Goal: Information Seeking & Learning: Learn about a topic

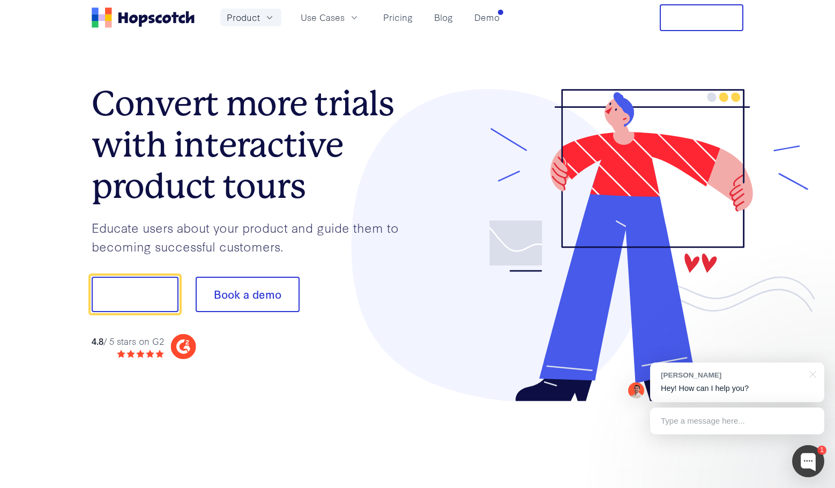
click at [239, 19] on span "Product" at bounding box center [243, 17] width 33 height 13
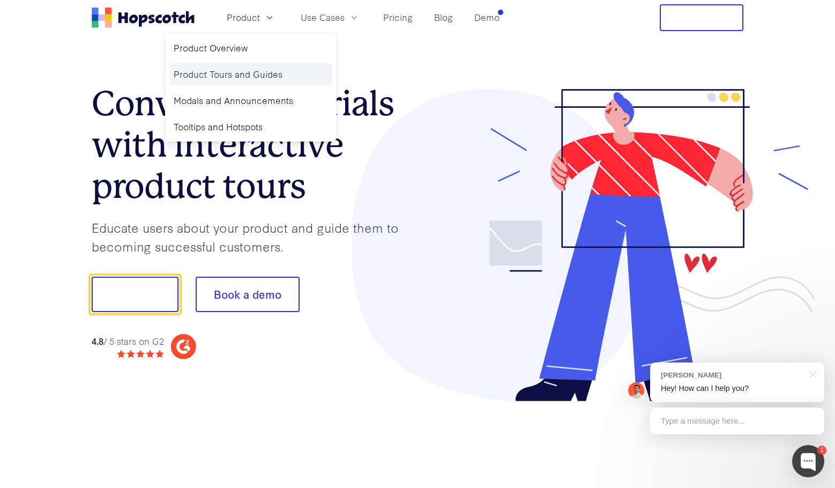
click at [197, 72] on link "Product Tours and Guides" at bounding box center [250, 74] width 163 height 22
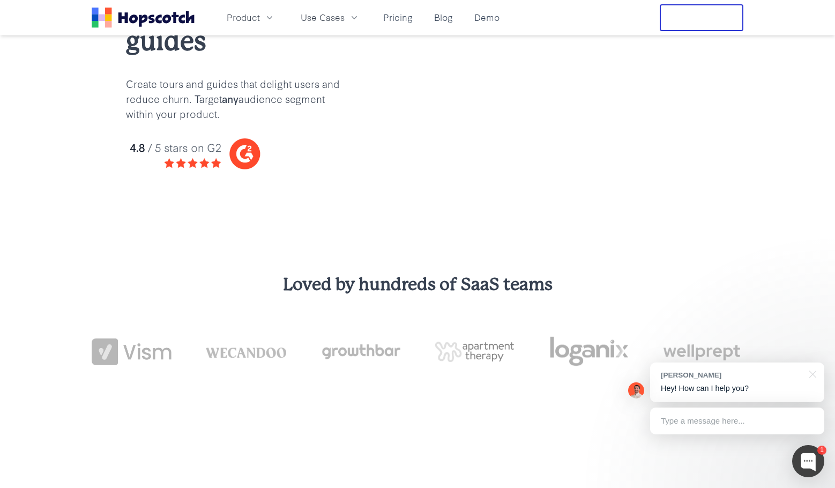
scroll to position [126, 0]
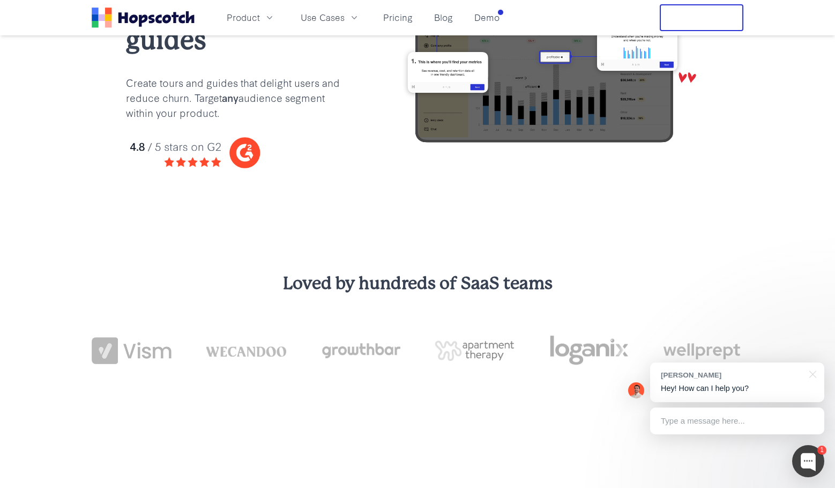
click at [247, 153] on img at bounding box center [237, 152] width 223 height 40
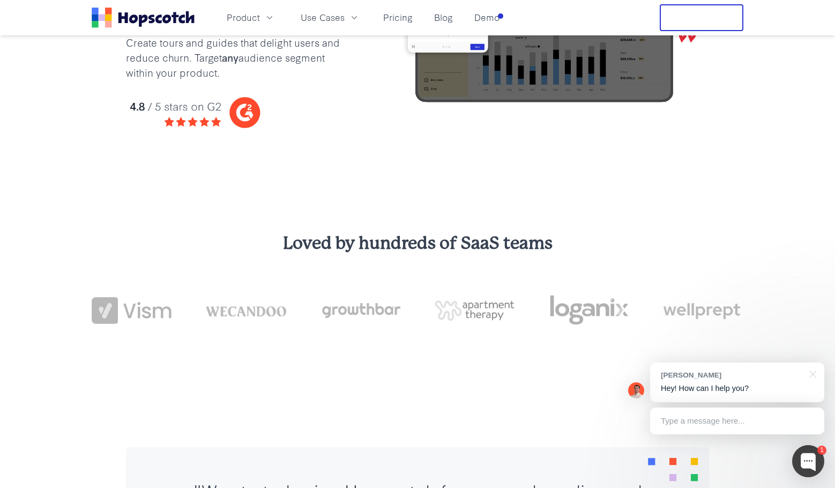
scroll to position [0, 0]
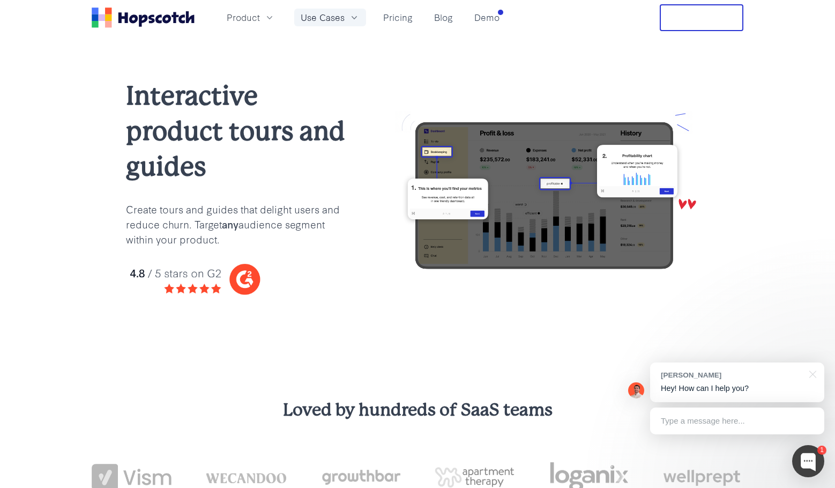
click at [323, 17] on span "Use Cases" at bounding box center [323, 17] width 44 height 13
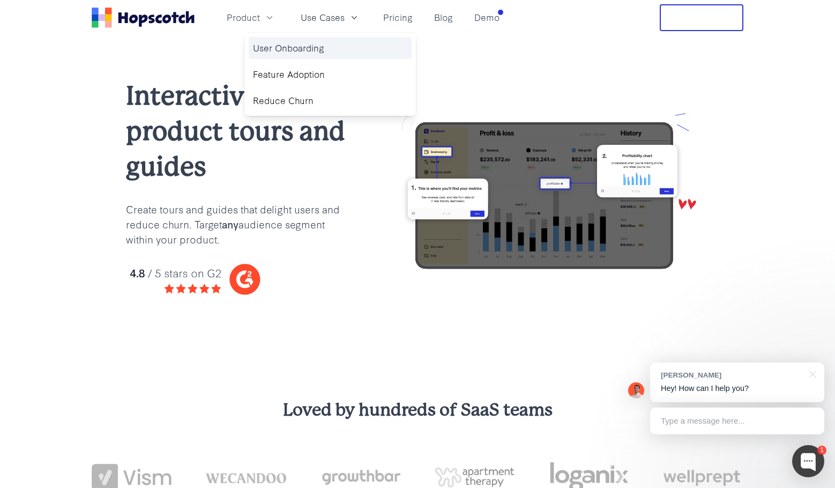
click at [258, 49] on link "User Onboarding" at bounding box center [330, 48] width 163 height 22
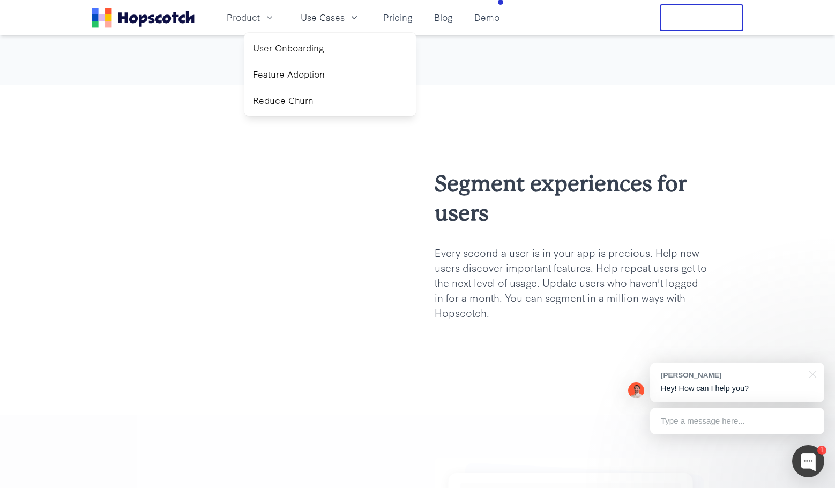
scroll to position [720, 0]
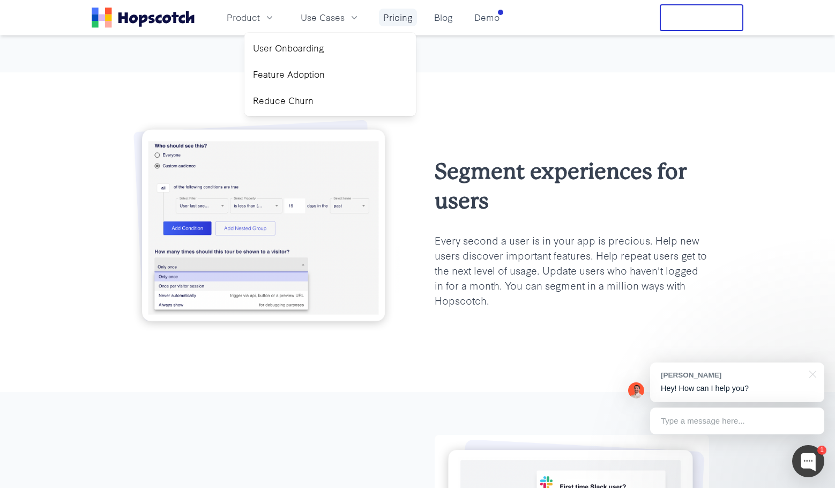
click at [394, 21] on link "Pricing" at bounding box center [398, 18] width 38 height 18
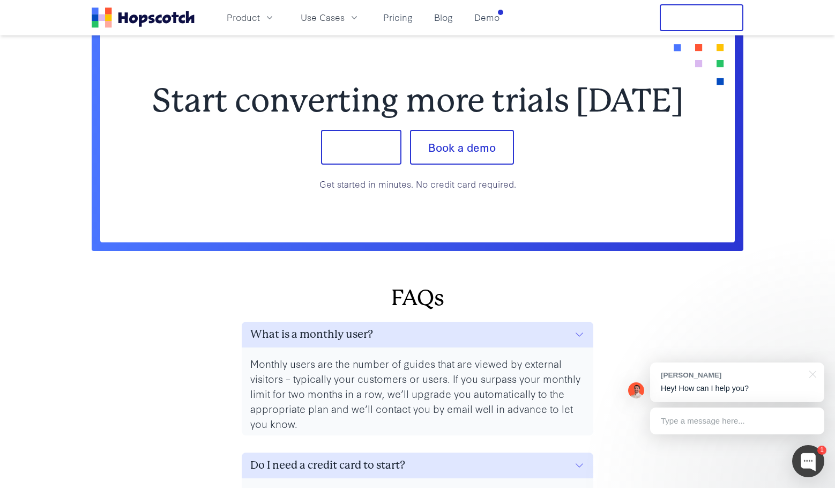
scroll to position [4368, 0]
